Goal: Information Seeking & Learning: Learn about a topic

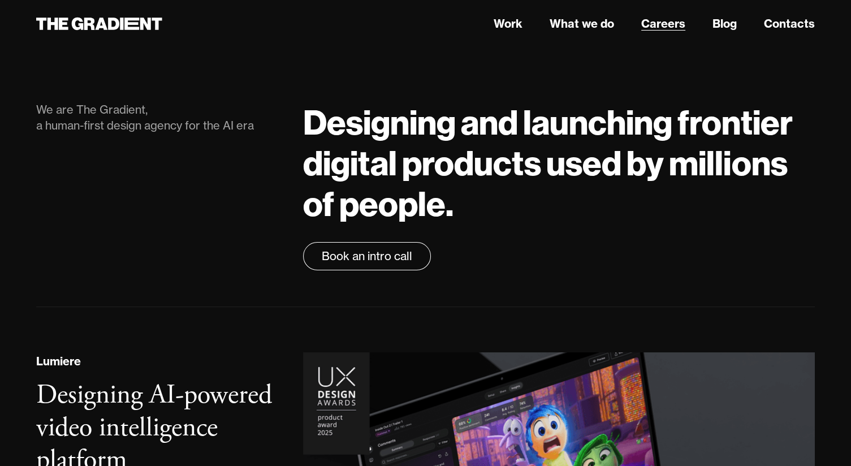
click at [666, 25] on link "Careers" at bounding box center [664, 23] width 44 height 17
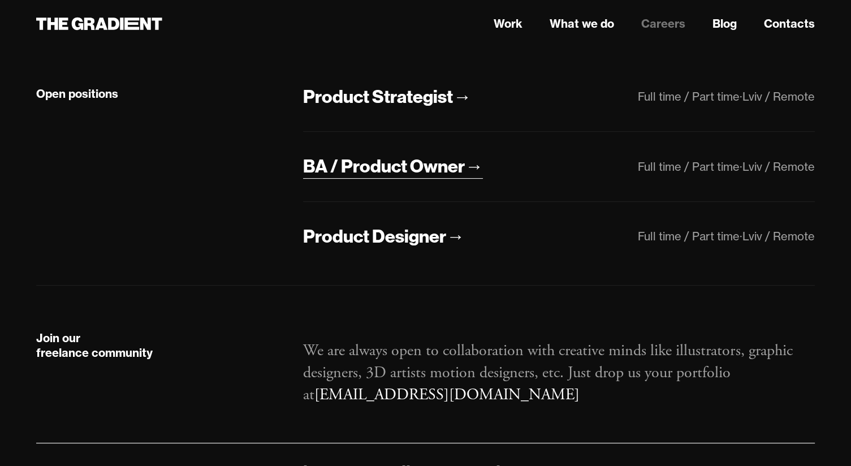
scroll to position [283, 0]
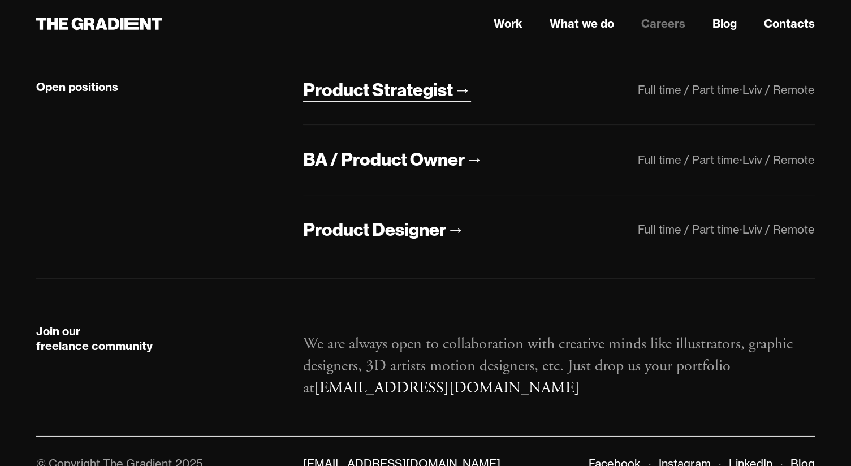
click at [382, 88] on div "Product Strategist" at bounding box center [378, 90] width 150 height 24
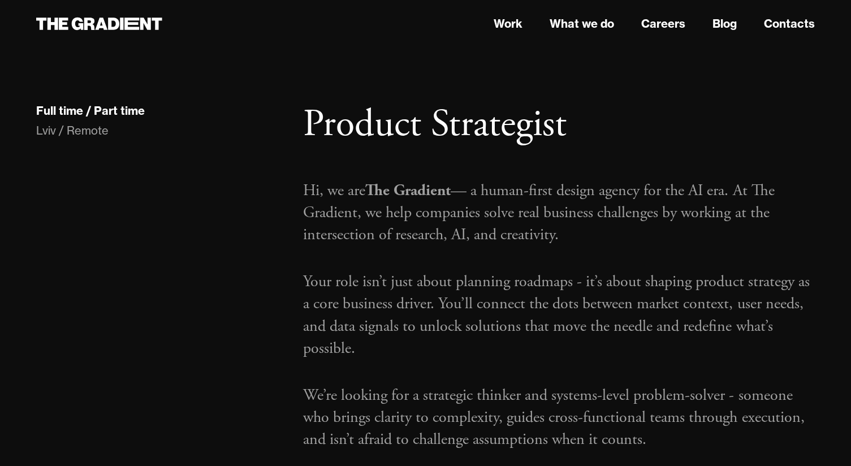
click at [700, 114] on h1 "Product Strategist" at bounding box center [559, 125] width 512 height 46
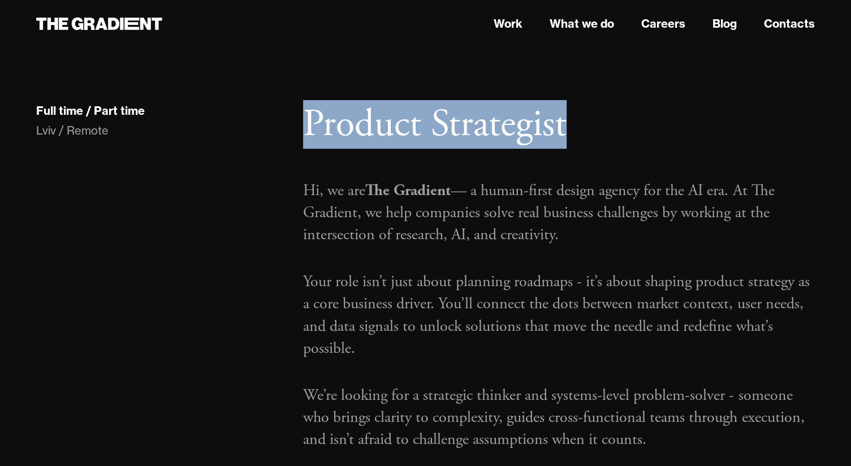
drag, startPoint x: 501, startPoint y: 123, endPoint x: 302, endPoint y: 124, distance: 198.6
copy h1 "Product Strategist"
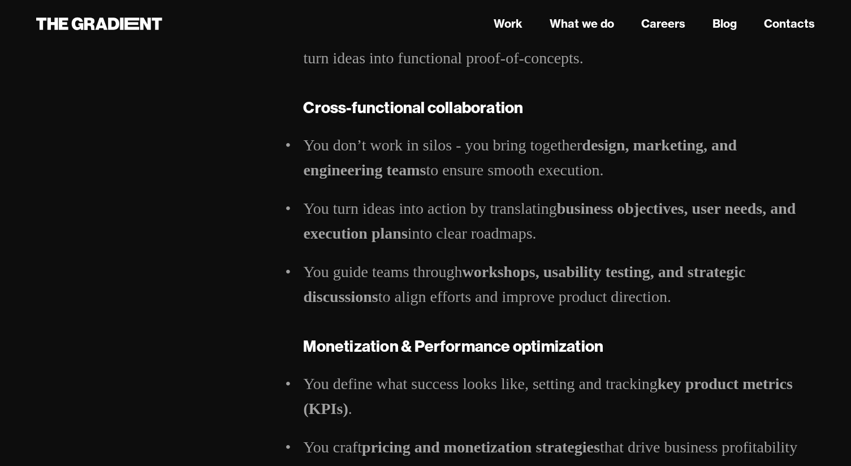
scroll to position [1301, 0]
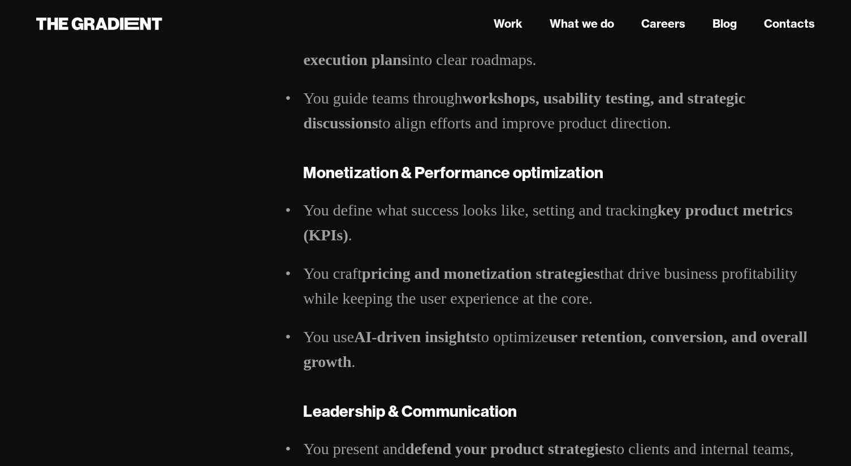
drag, startPoint x: 183, startPoint y: 126, endPoint x: 36, endPoint y: 128, distance: 146.5
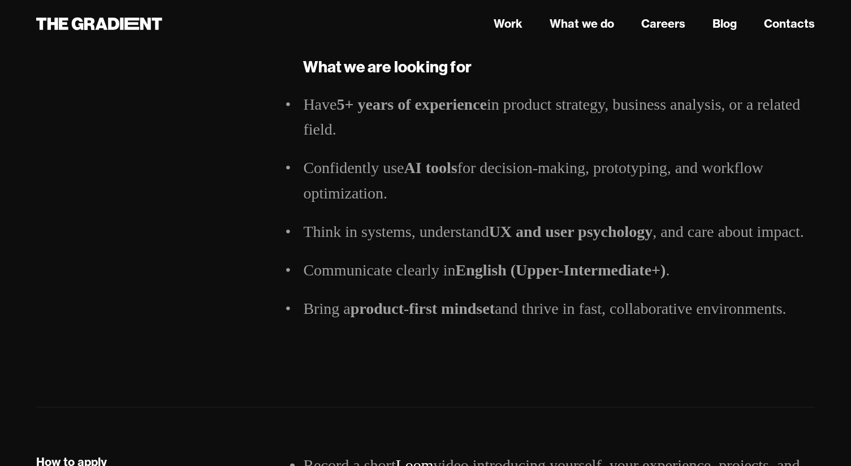
scroll to position [1867, 0]
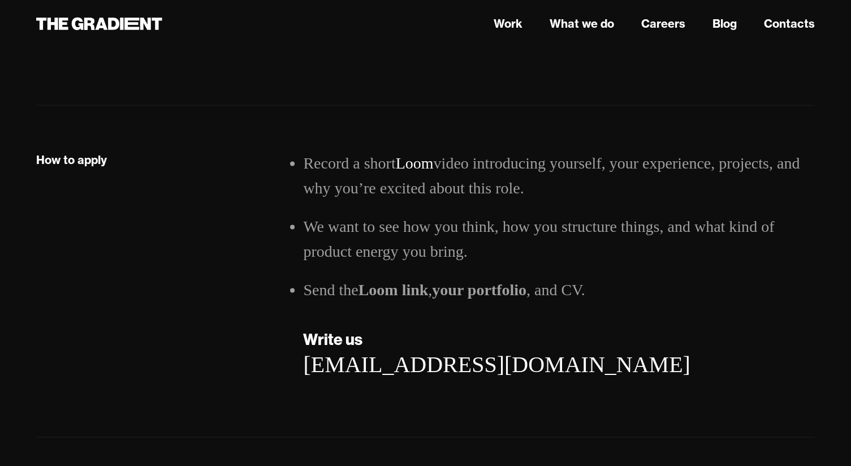
scroll to position [2238, 0]
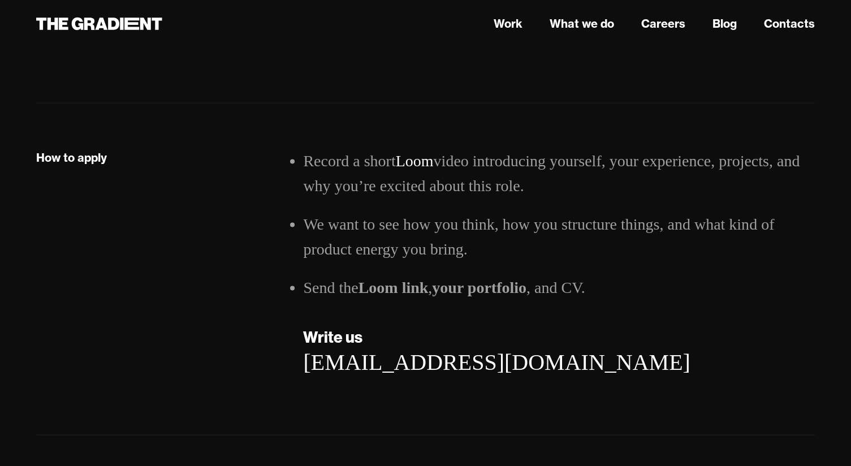
click at [138, 291] on div "How to apply" at bounding box center [158, 274] width 267 height 250
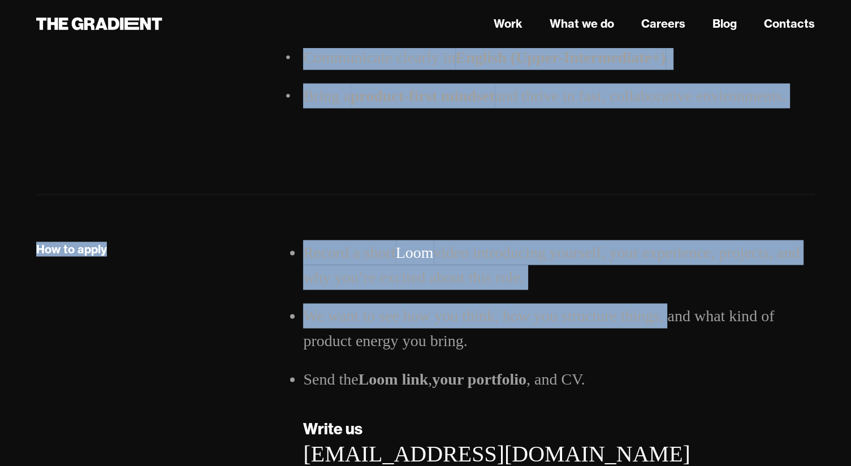
scroll to position [2150, 0]
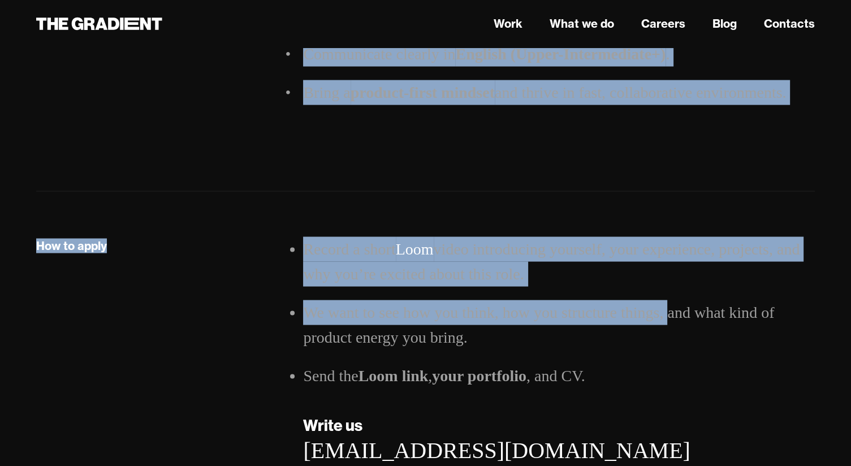
drag, startPoint x: 308, startPoint y: 139, endPoint x: 818, endPoint y: 88, distance: 512.3
copy div "Product Strategist Hi, we are The Gradient — a human-first design agency for th…"
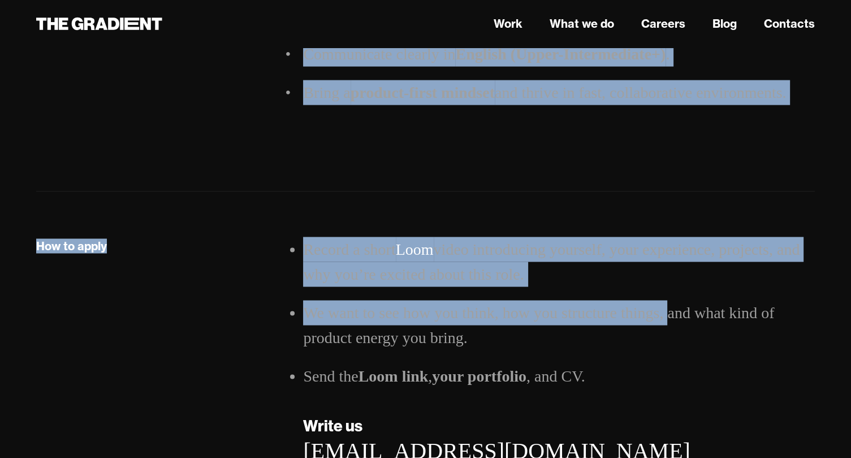
click at [706, 369] on div "Record a short Loom video introducing yourself, your experience, projects, and …" at bounding box center [559, 362] width 535 height 250
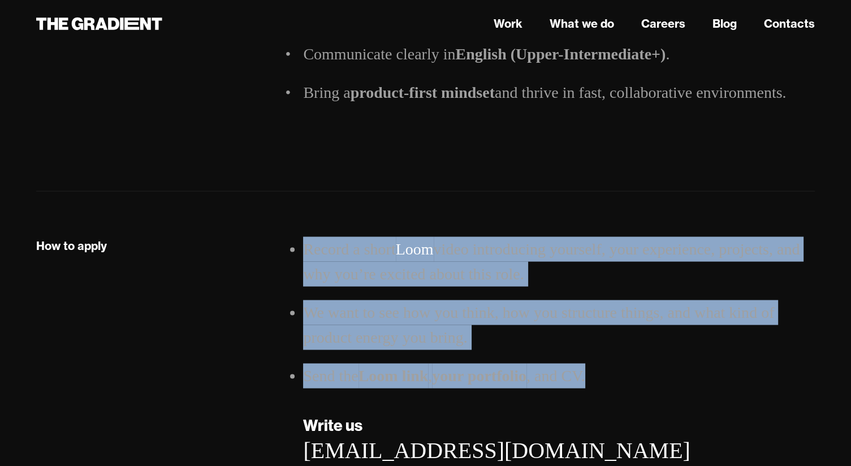
drag, startPoint x: 423, startPoint y: 295, endPoint x: 278, endPoint y: 224, distance: 161.4
click at [278, 237] on div "How to apply Record a short Loom video introducing yourself, your experience, p…" at bounding box center [426, 362] width 802 height 250
copy div "Record a short Loom video introducing yourself, your experience, projects, and …"
click at [363, 300] on li "We want to see how you think, how you structure things, and what kind of produc…" at bounding box center [559, 325] width 512 height 50
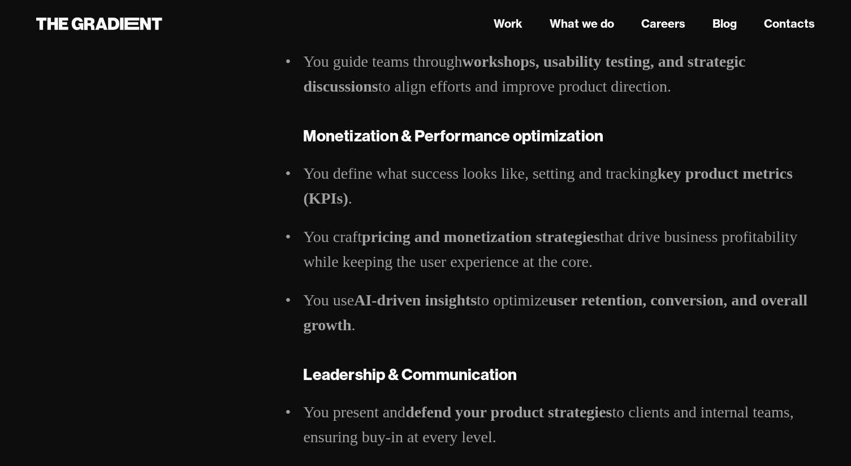
scroll to position [1358, 0]
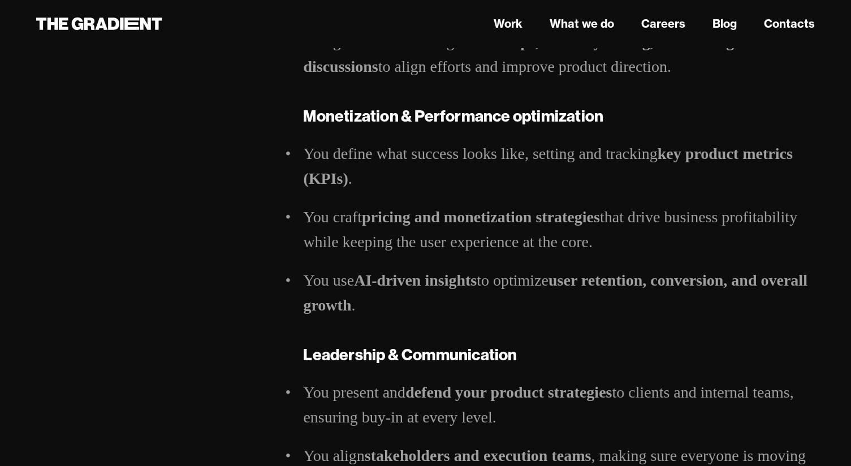
click at [592, 223] on strong "pricing and monetization strategies" at bounding box center [481, 217] width 238 height 18
click at [722, 272] on strong "user retention, conversion, and overall growth" at bounding box center [555, 293] width 504 height 42
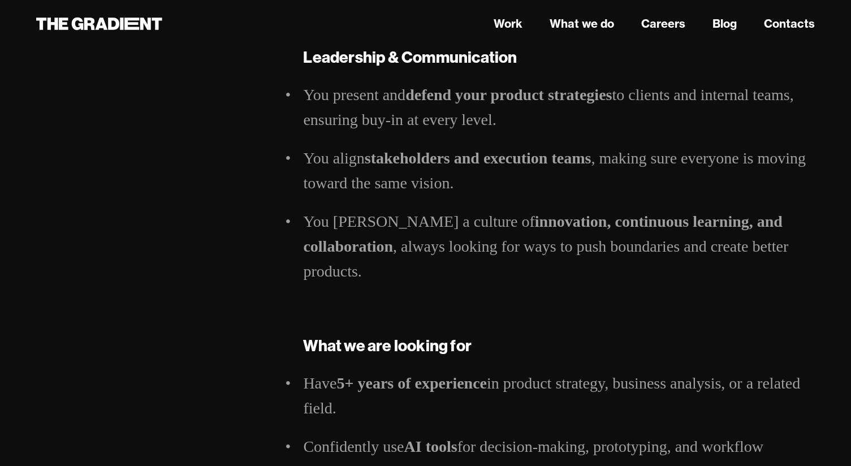
scroll to position [1754, 0]
